Goal: Information Seeking & Learning: Learn about a topic

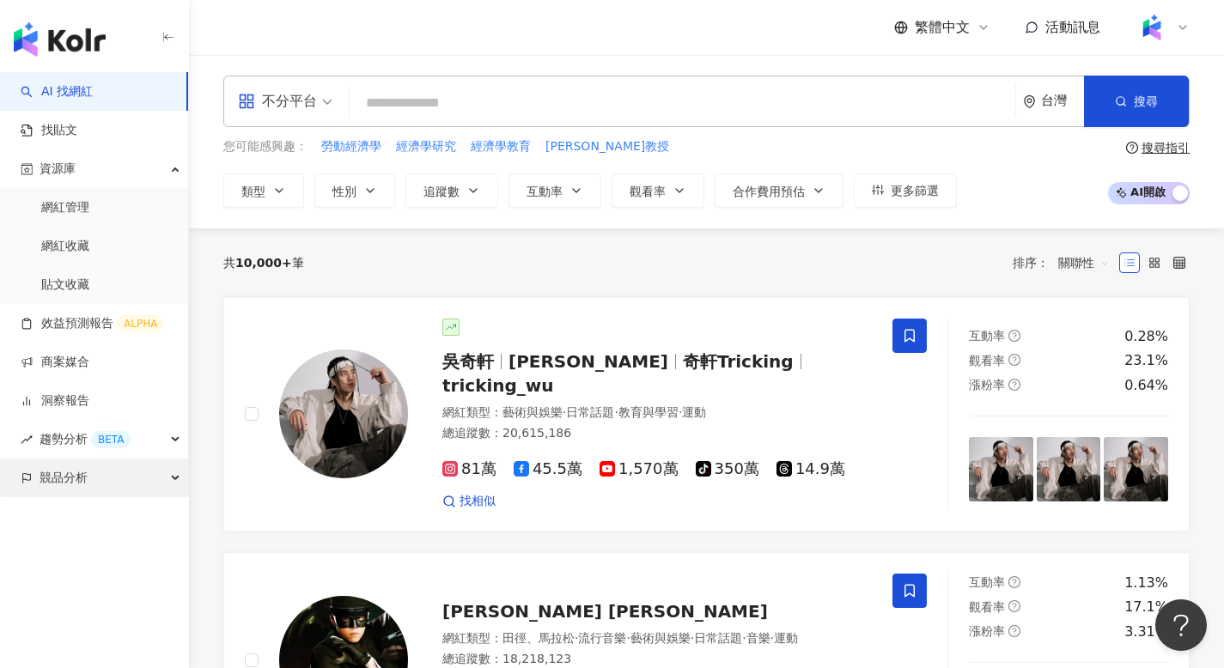
click at [97, 471] on div "競品分析" at bounding box center [94, 478] width 188 height 39
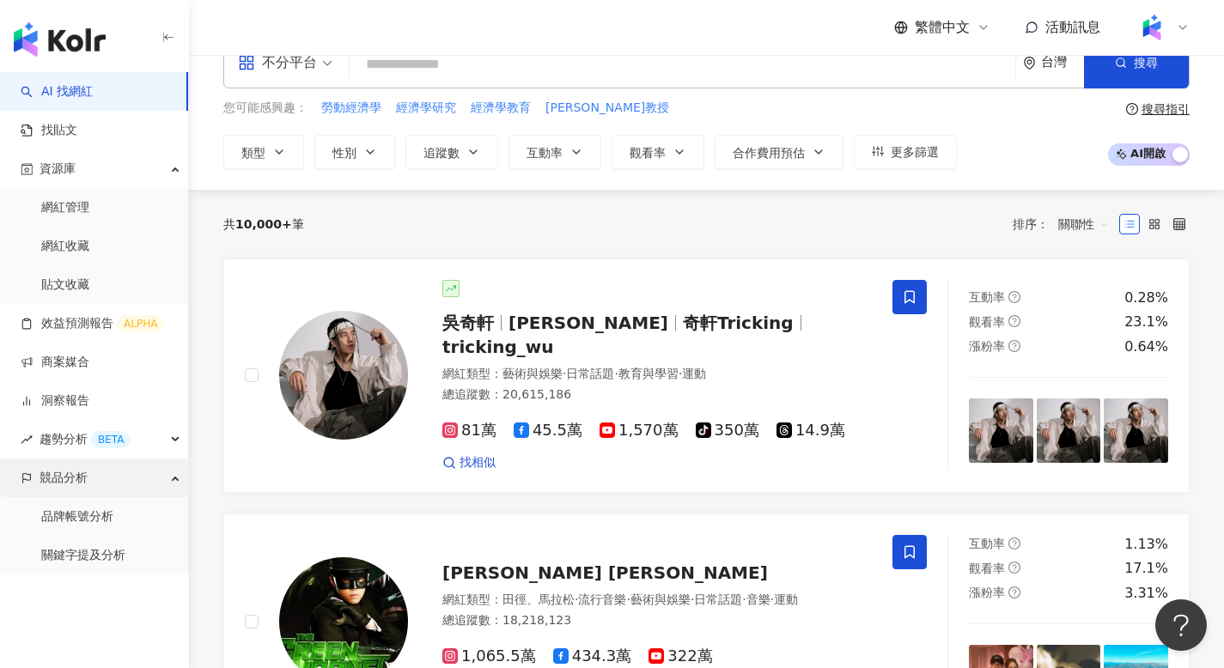
scroll to position [48, 0]
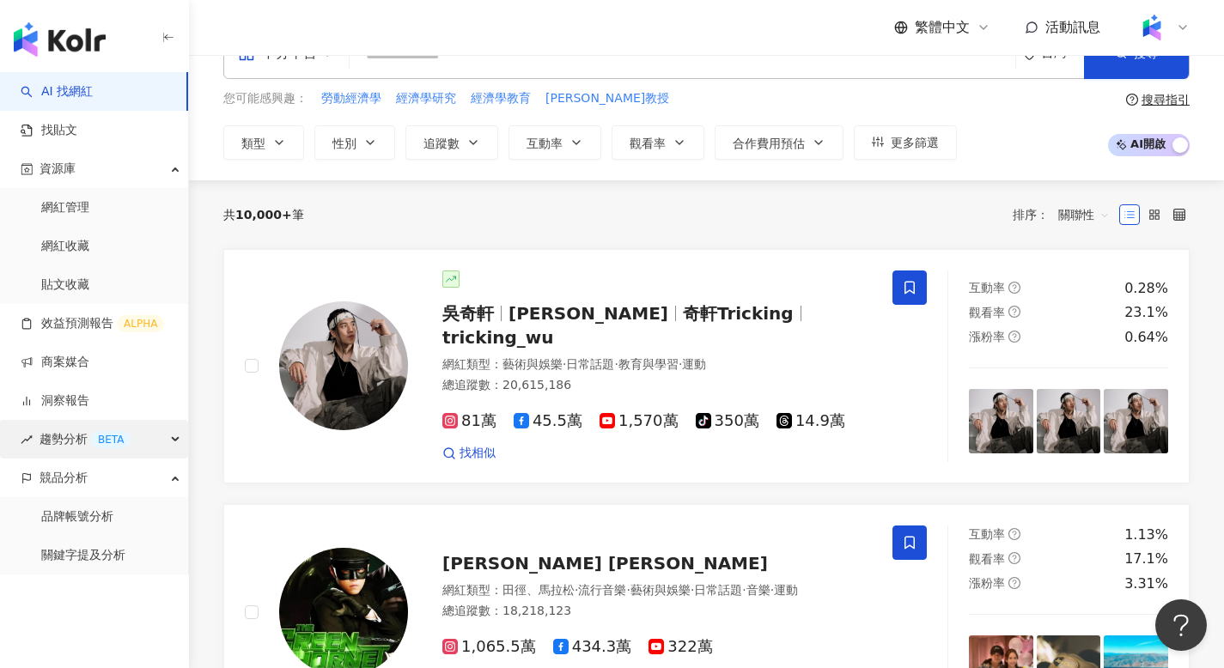
click at [59, 440] on span "趨勢分析 BETA" at bounding box center [85, 439] width 91 height 39
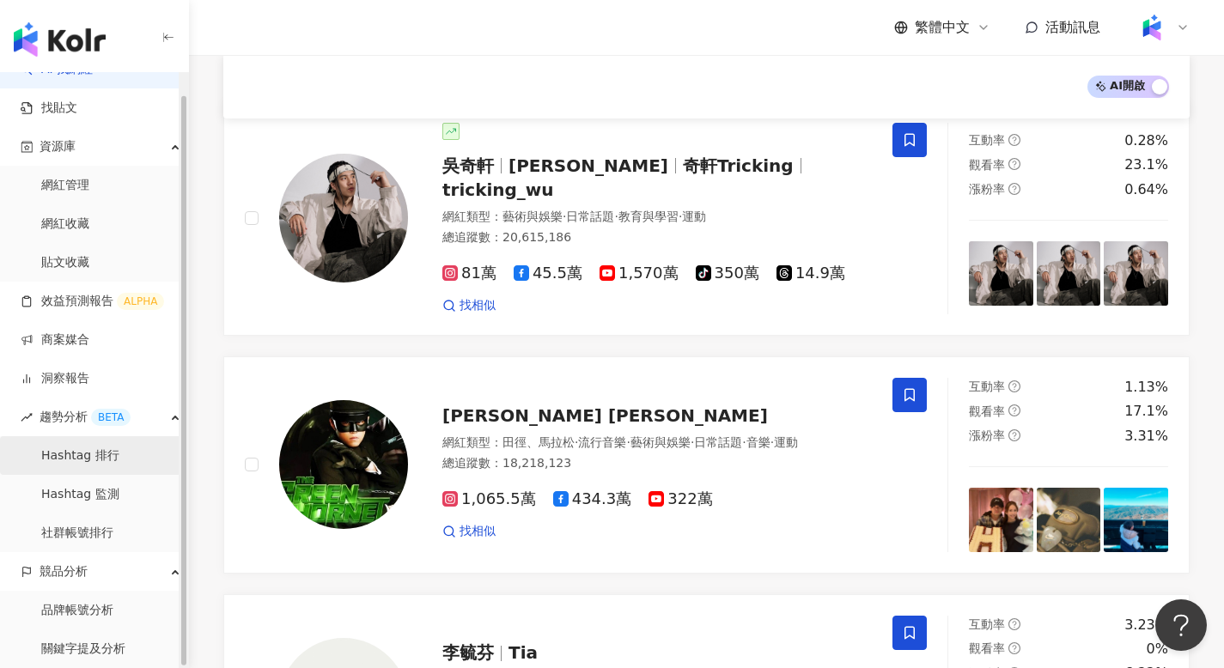
scroll to position [201, 0]
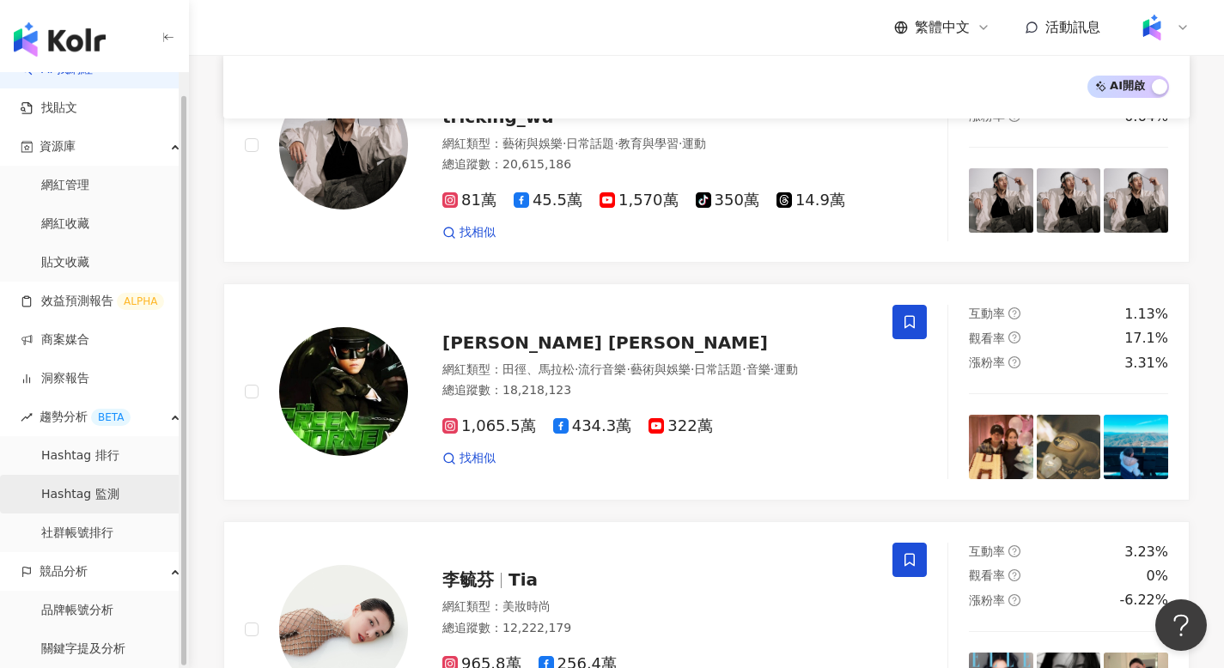
scroll to position [267, 0]
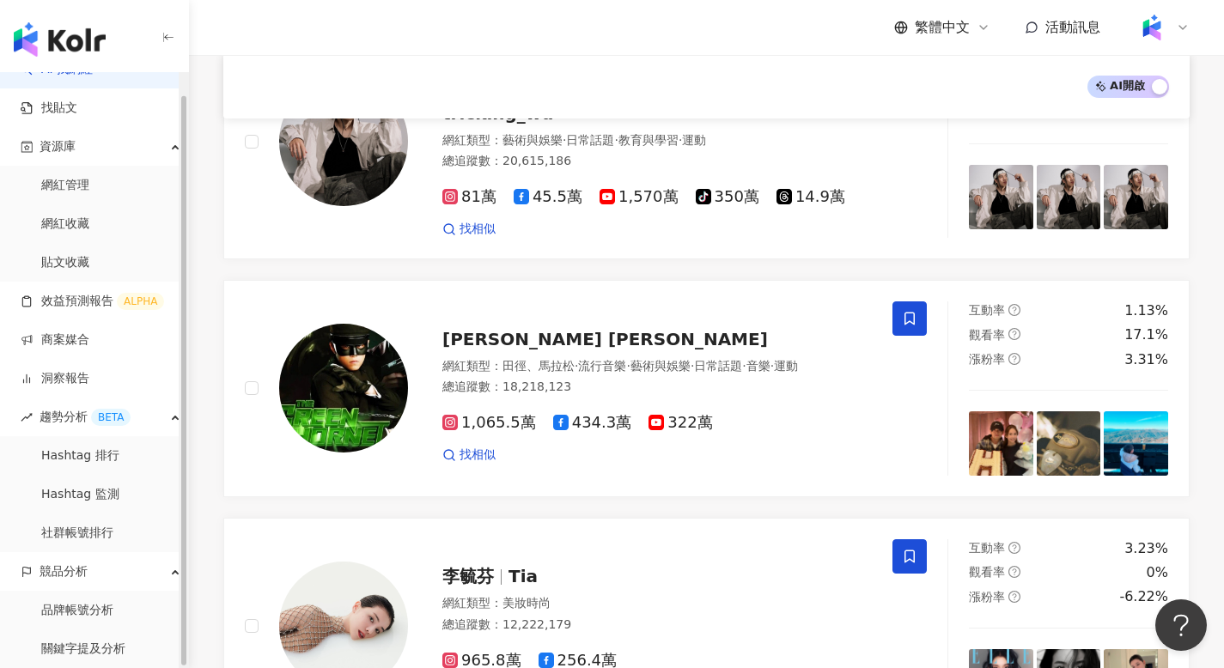
click at [92, 605] on link "品牌帳號分析" at bounding box center [77, 610] width 72 height 17
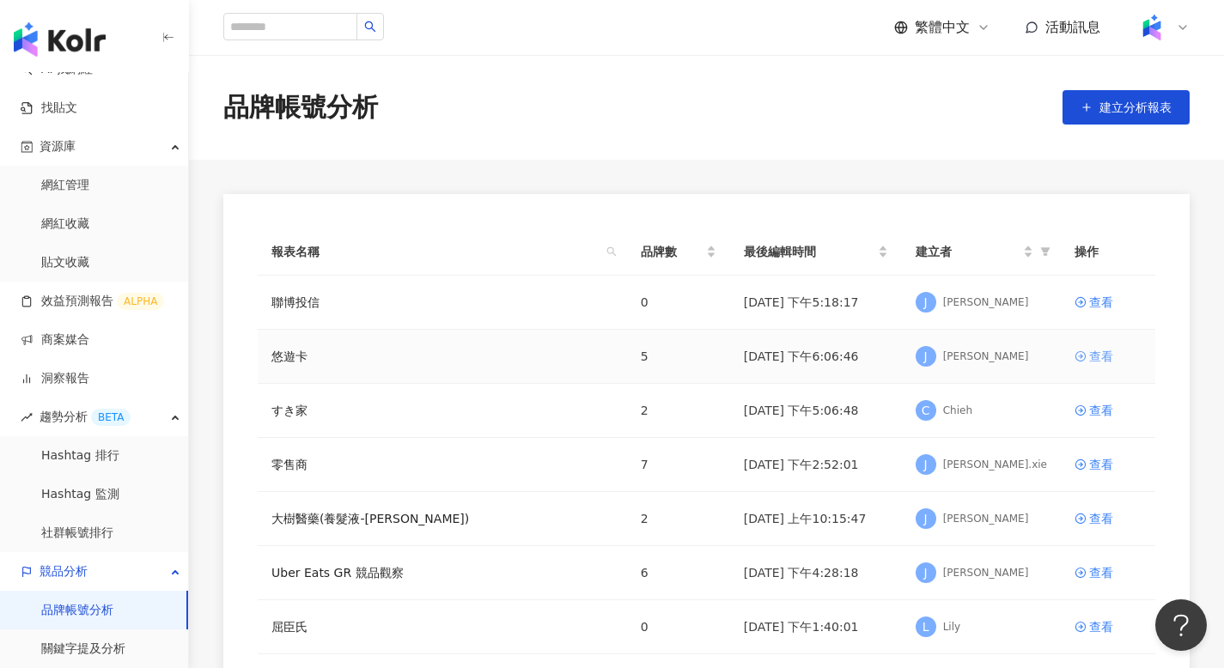
click at [1092, 358] on div "查看" at bounding box center [1101, 356] width 24 height 19
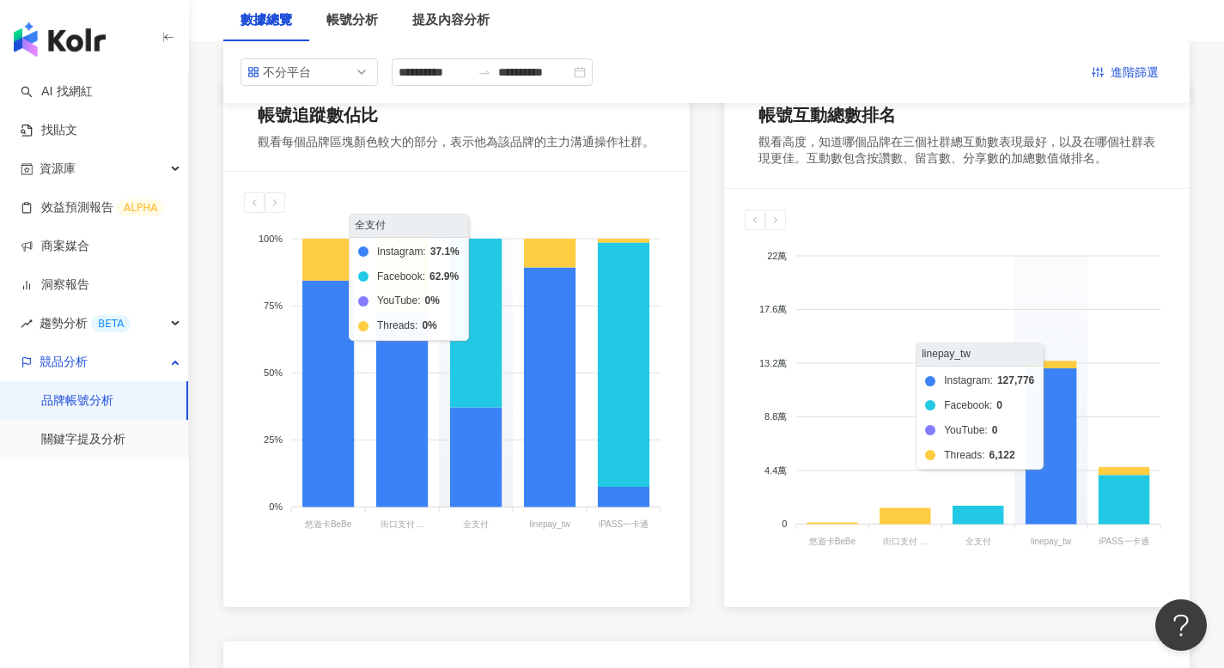
scroll to position [223, 0]
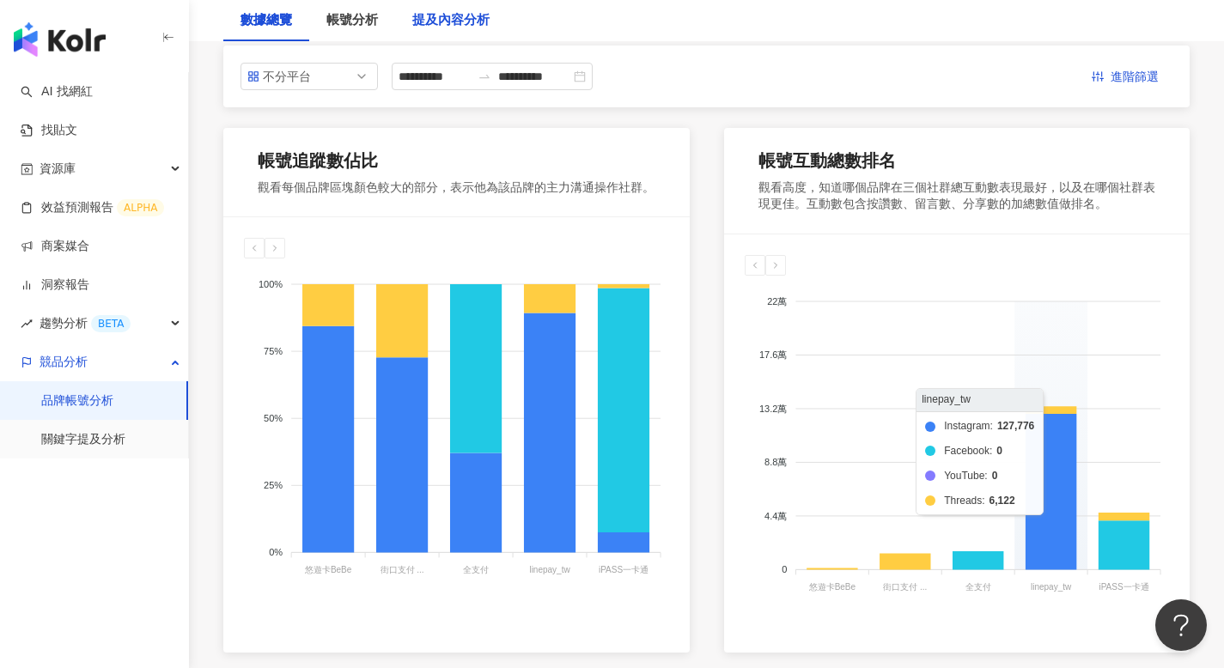
click at [474, 25] on div "提及內容分析" at bounding box center [450, 20] width 77 height 21
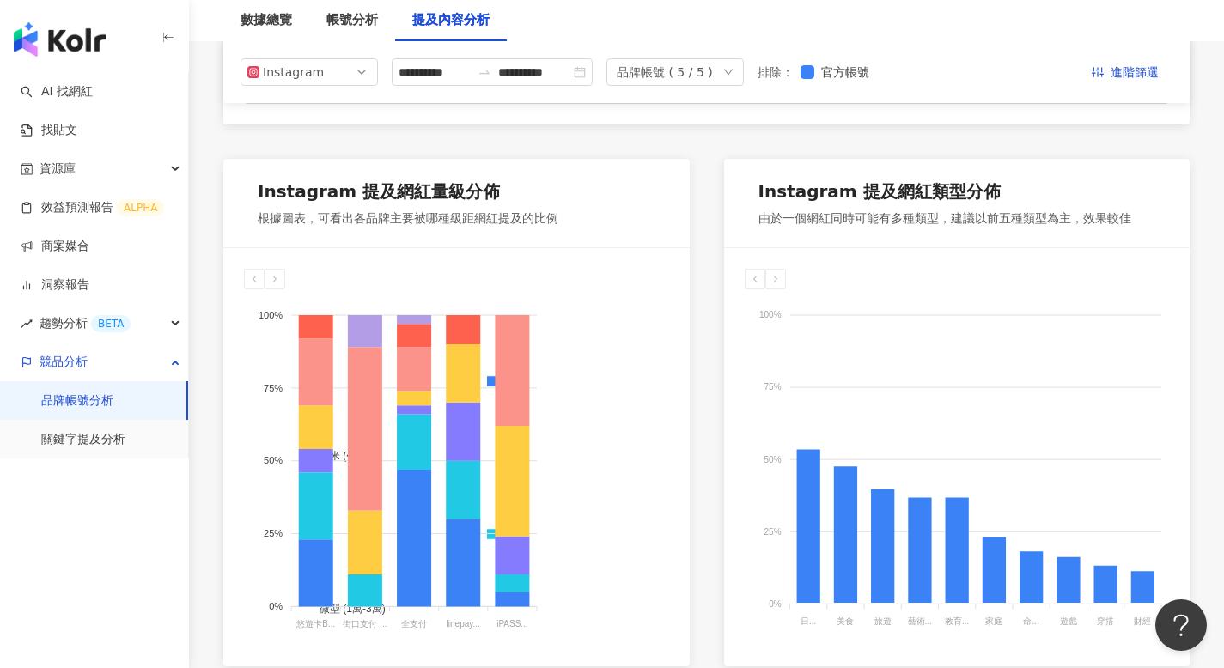
scroll to position [582, 0]
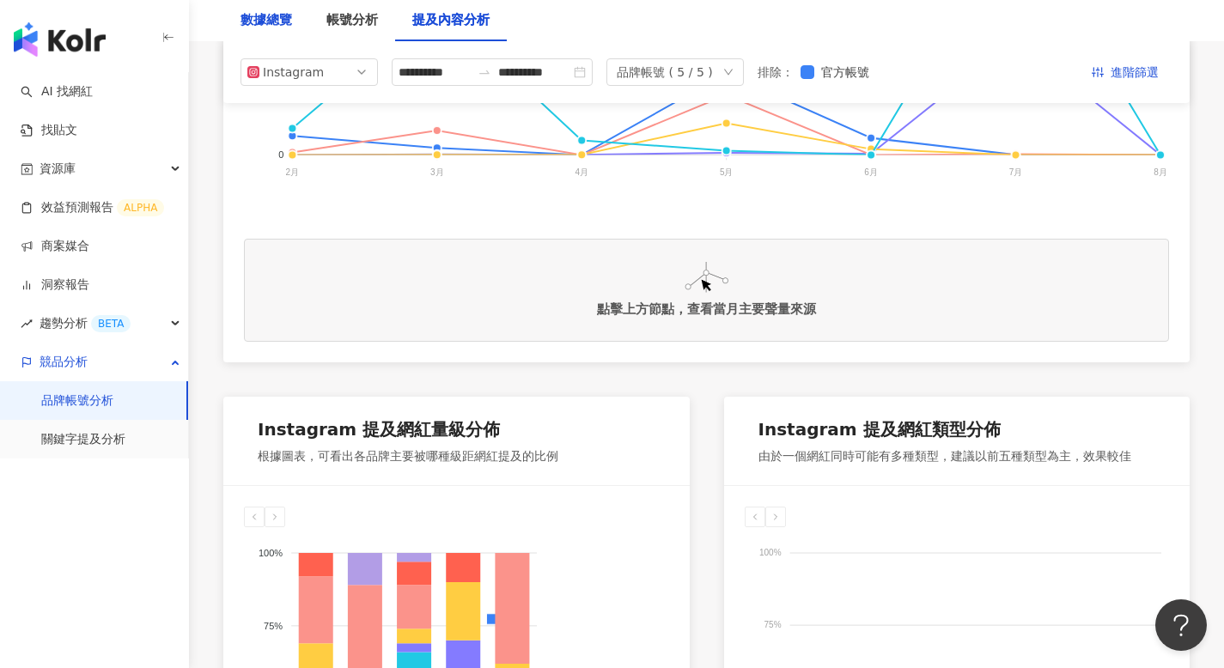
click at [278, 28] on div "數據總覽" at bounding box center [266, 20] width 52 height 21
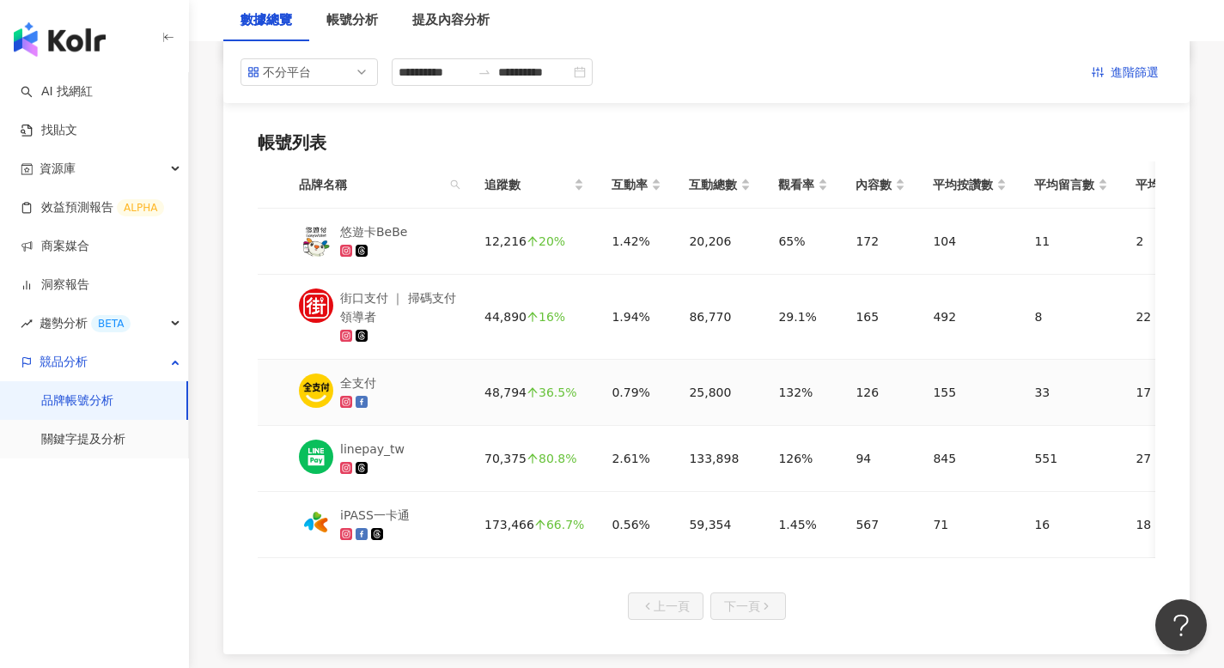
scroll to position [812, 0]
click at [461, 25] on div "提及內容分析" at bounding box center [450, 20] width 77 height 21
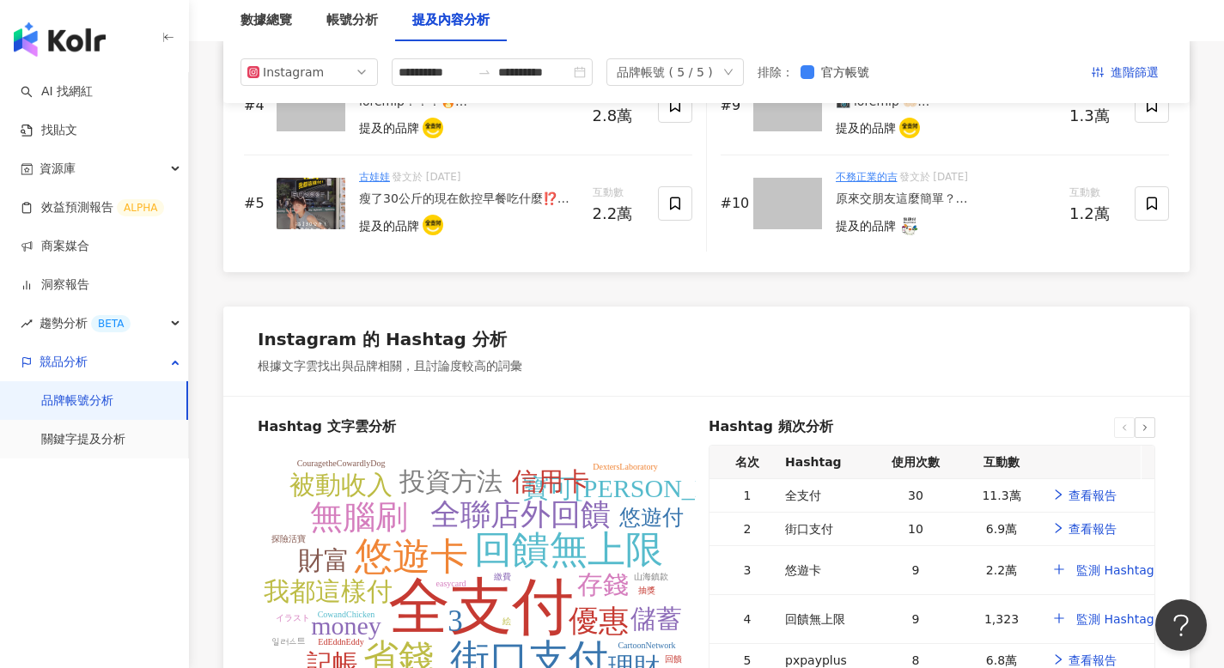
scroll to position [3033, 0]
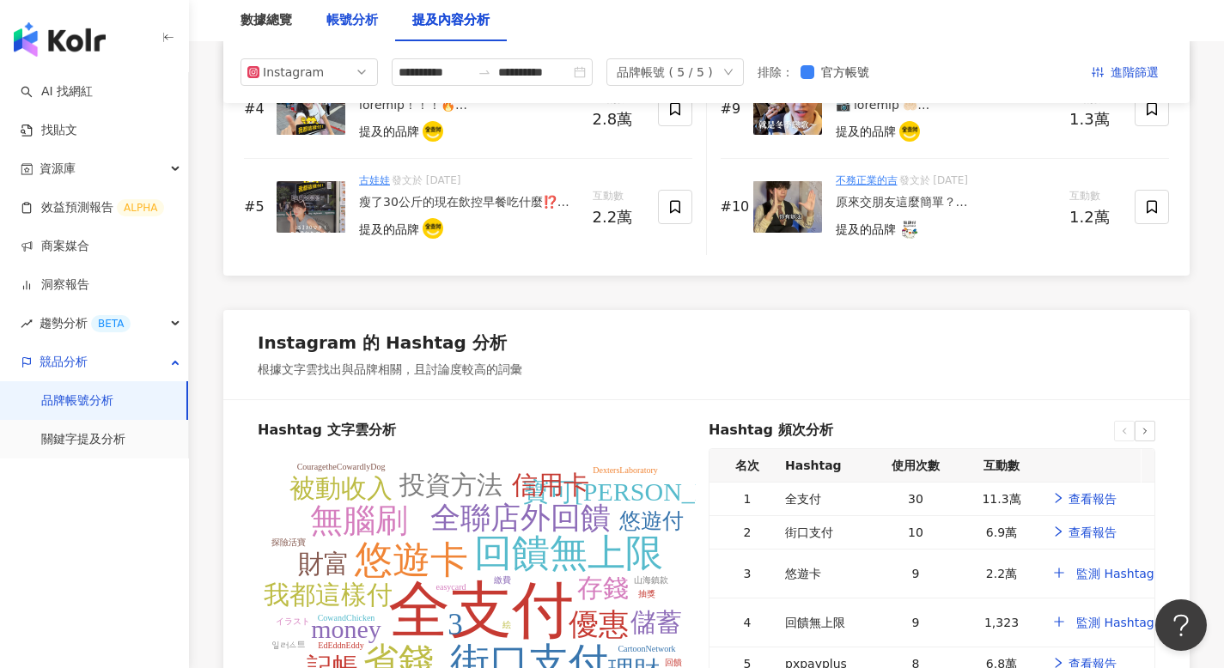
click at [345, 29] on div "帳號分析" at bounding box center [352, 20] width 52 height 21
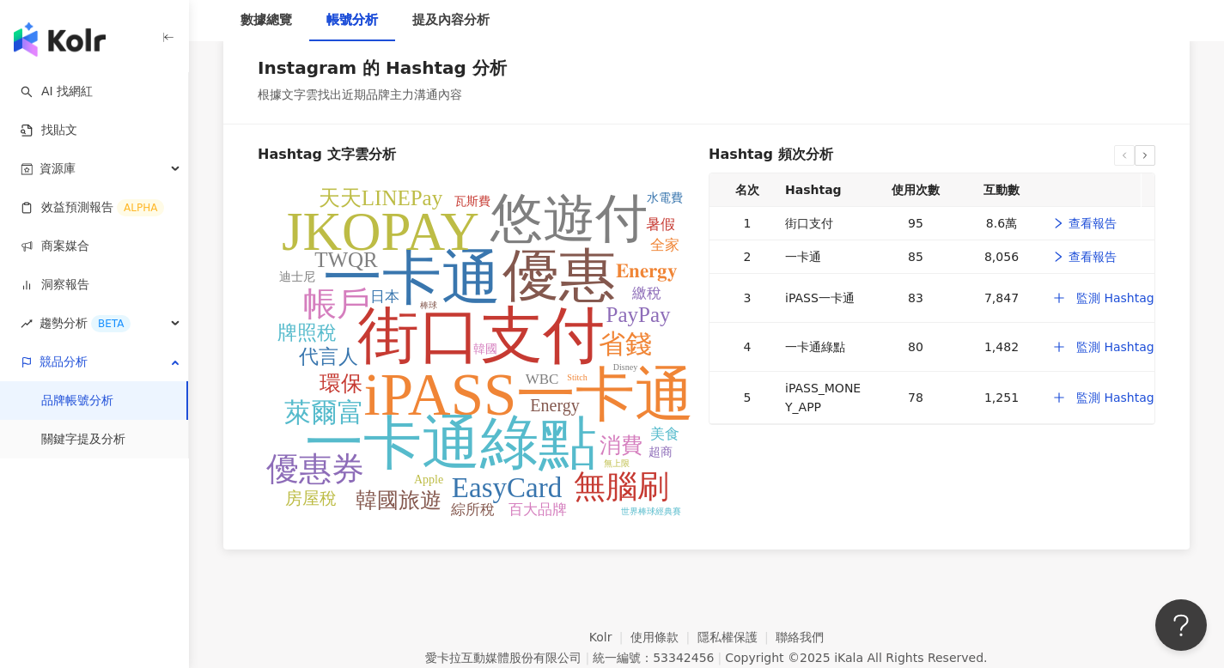
scroll to position [2206, 0]
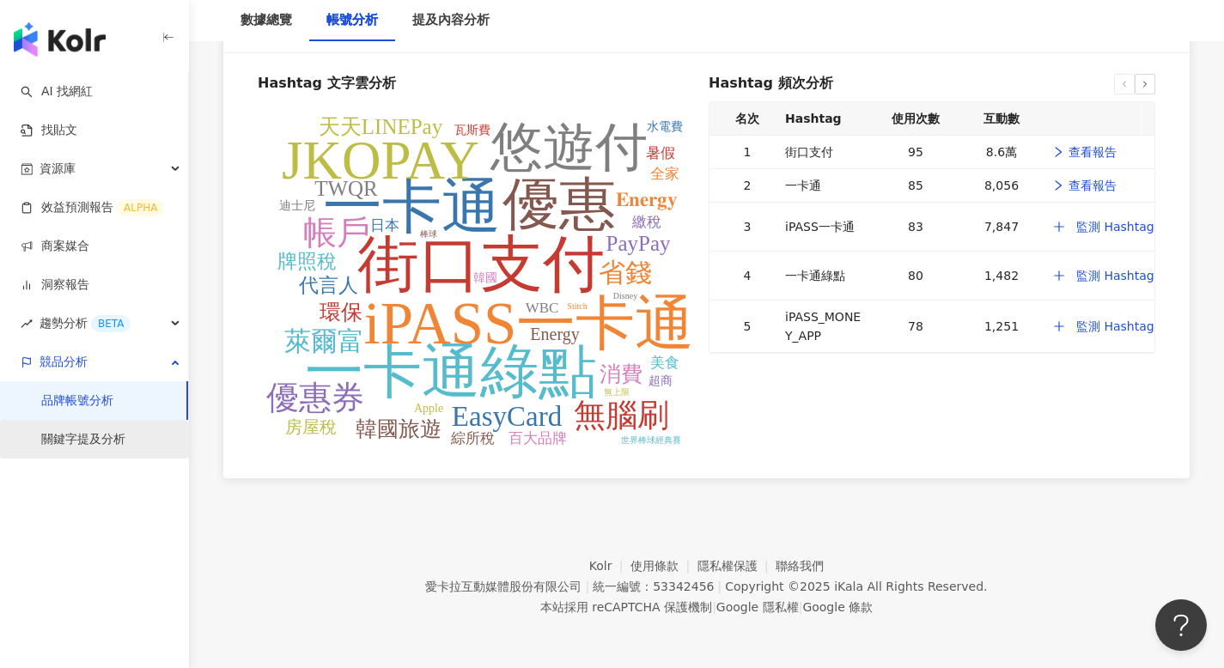
click at [70, 433] on link "關鍵字提及分析" at bounding box center [83, 439] width 84 height 17
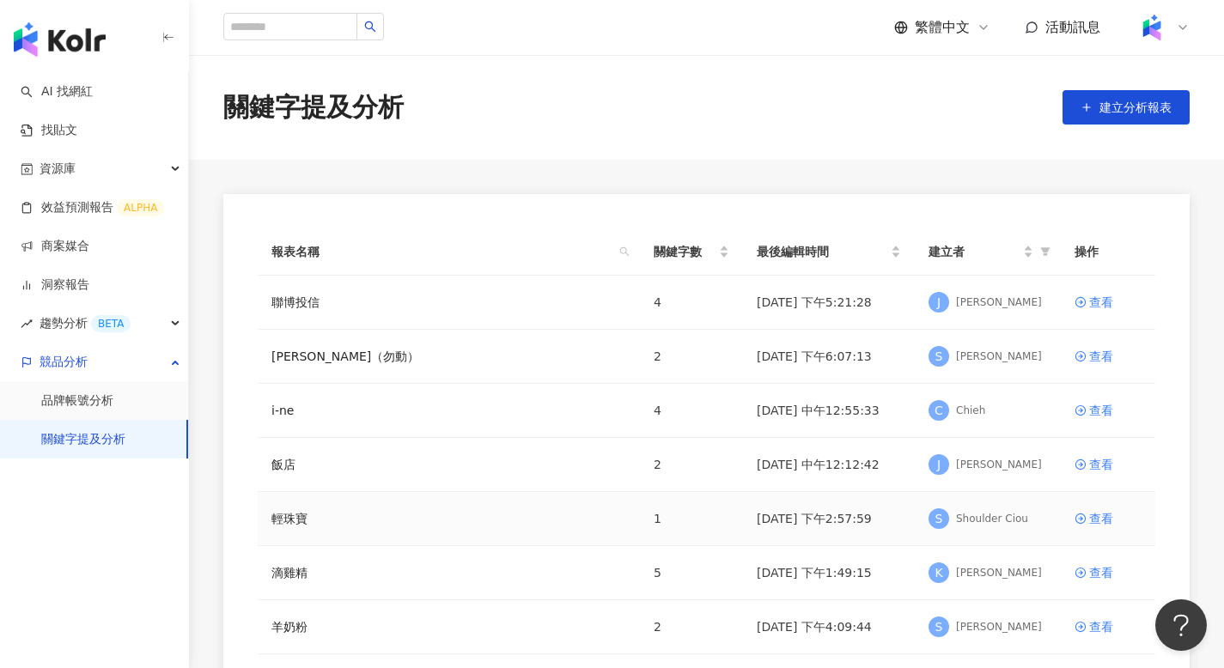
scroll to position [29, 0]
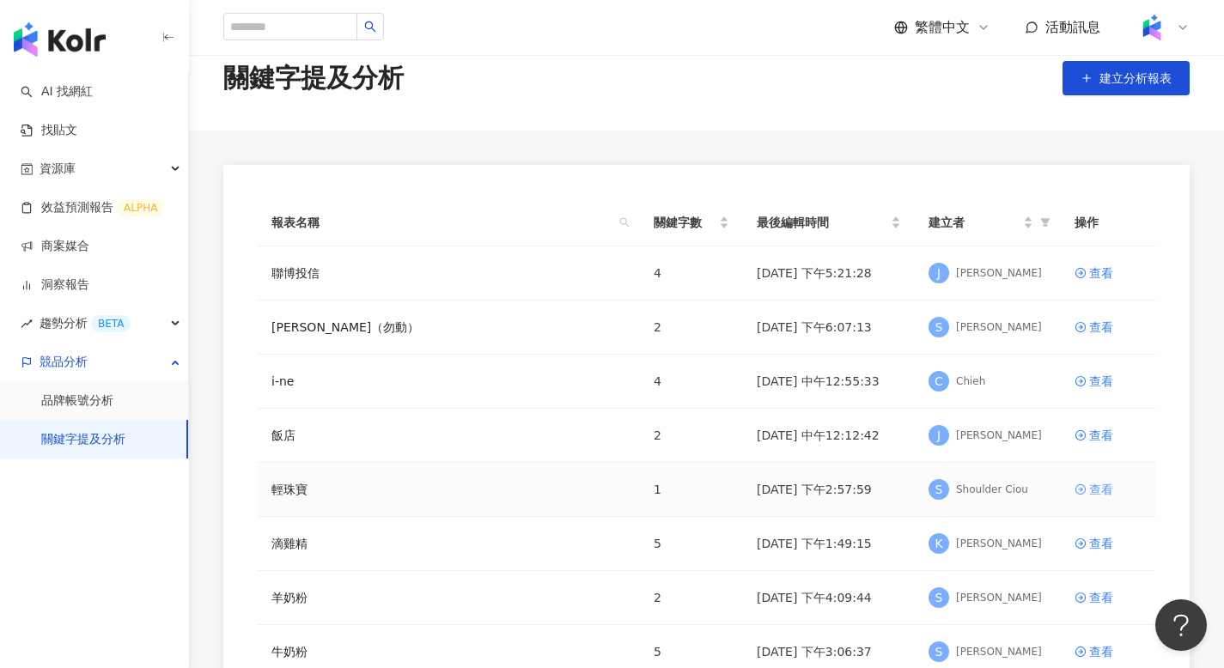
click at [1100, 490] on div "查看" at bounding box center [1101, 489] width 24 height 19
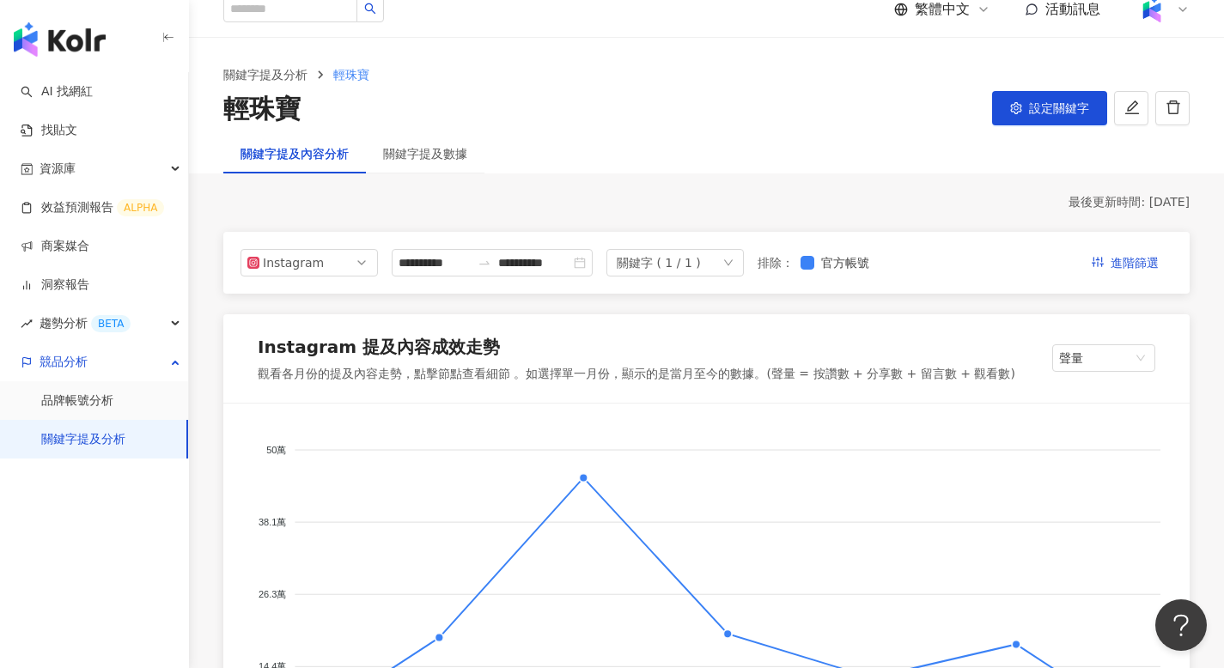
scroll to position [17, 0]
click at [399, 161] on div "關鍵字提及數據" at bounding box center [425, 154] width 84 height 19
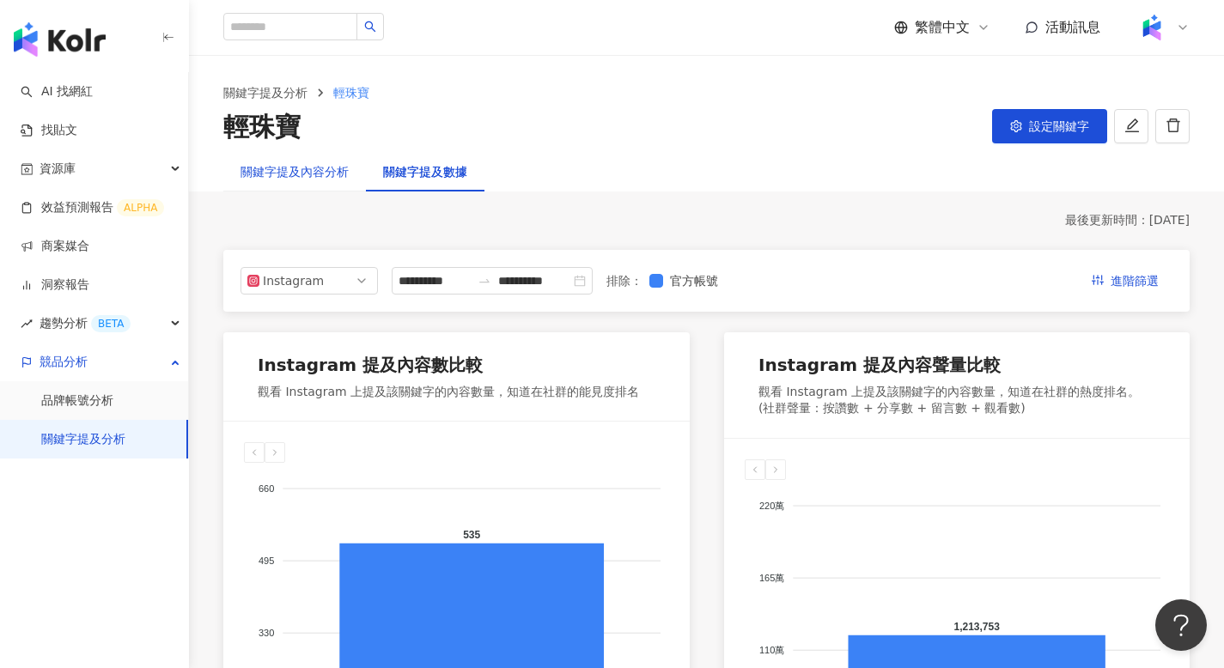
click at [308, 167] on div "關鍵字提及內容分析" at bounding box center [294, 171] width 108 height 19
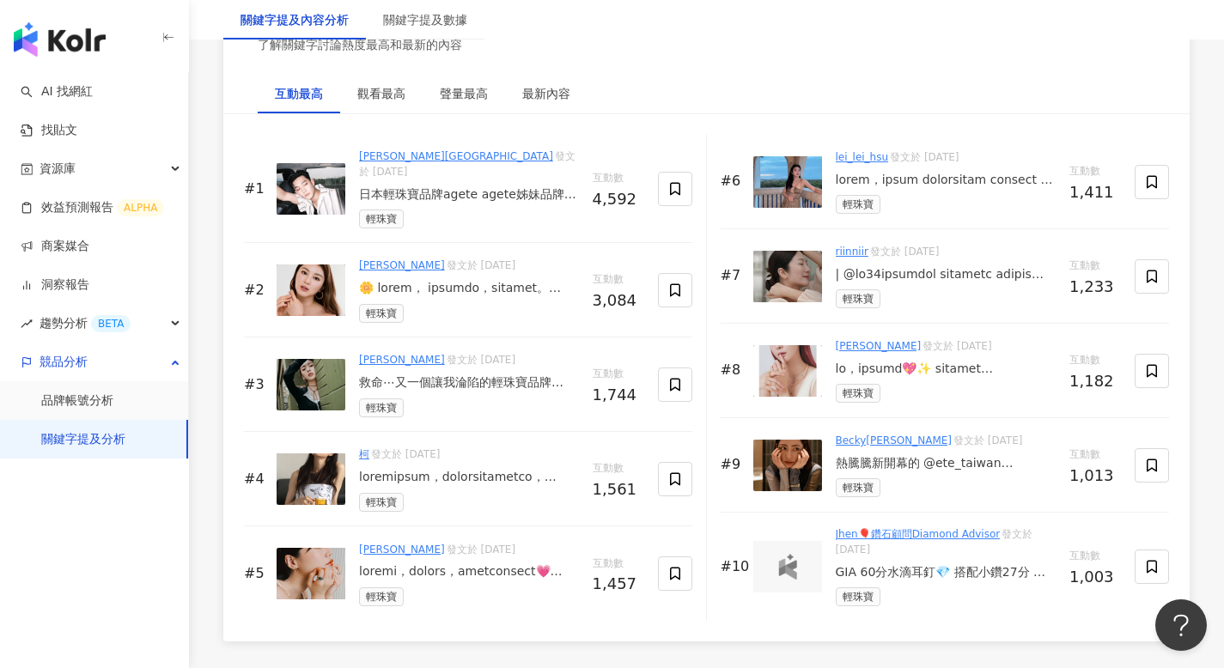
scroll to position [2668, 0]
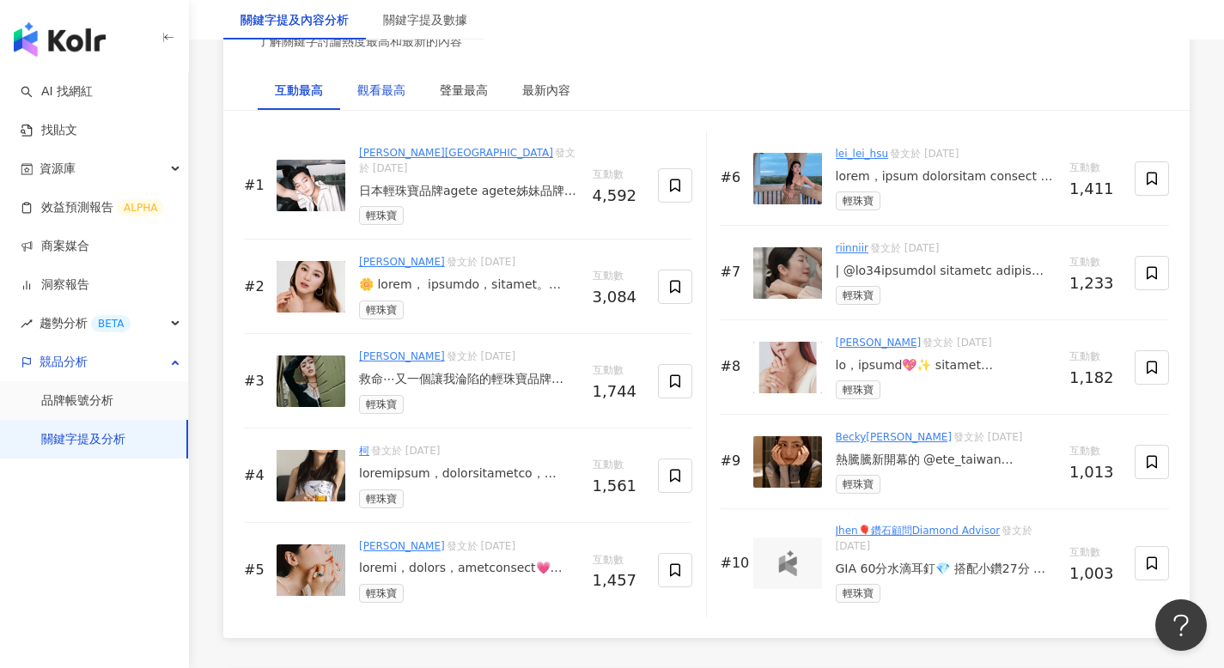
click at [361, 92] on div "觀看最高" at bounding box center [381, 90] width 48 height 19
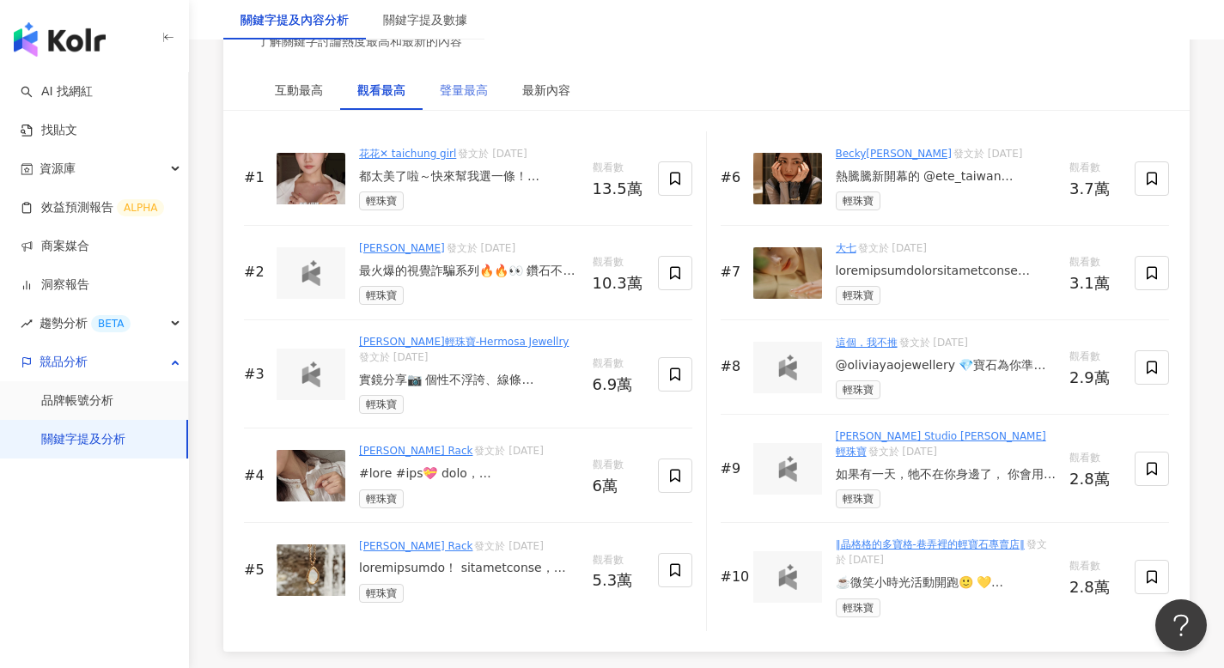
click at [502, 87] on div "聲量最高" at bounding box center [464, 90] width 82 height 40
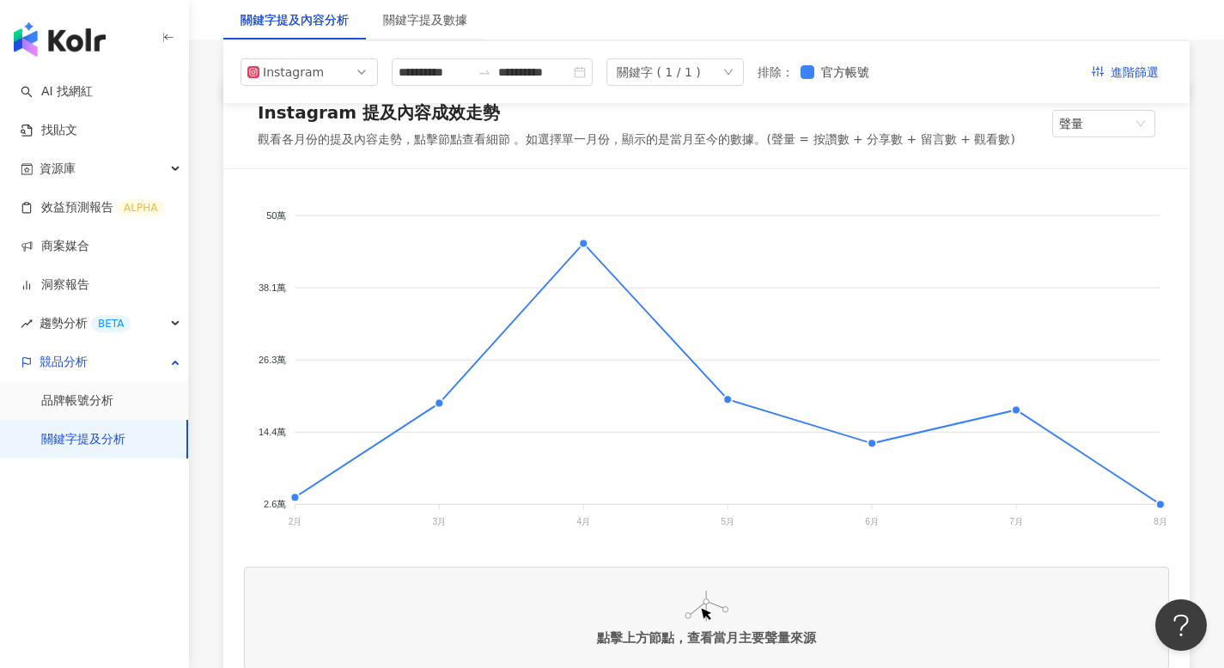
scroll to position [0, 0]
